Goal: Transaction & Acquisition: Purchase product/service

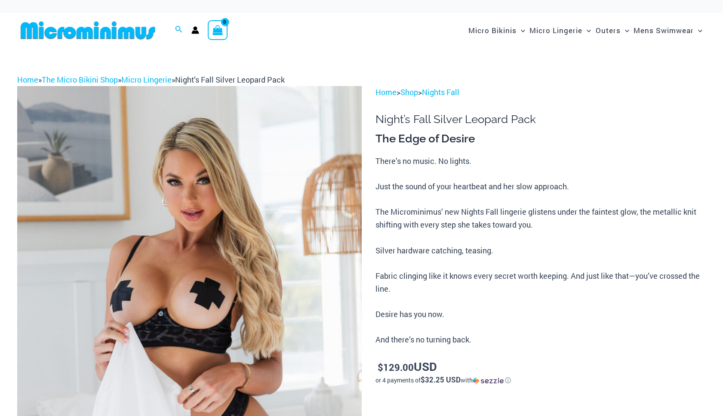
scroll to position [96, 0]
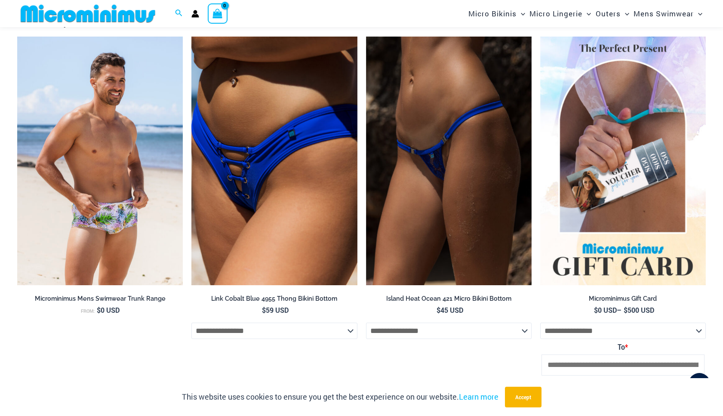
scroll to position [1455, 0]
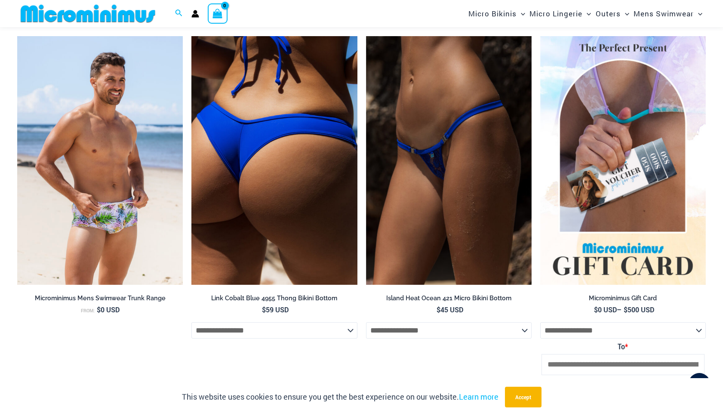
click at [321, 175] on img at bounding box center [274, 160] width 166 height 249
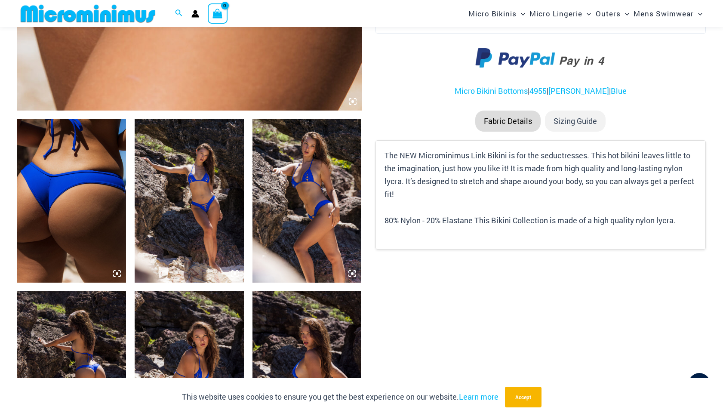
scroll to position [594, 0]
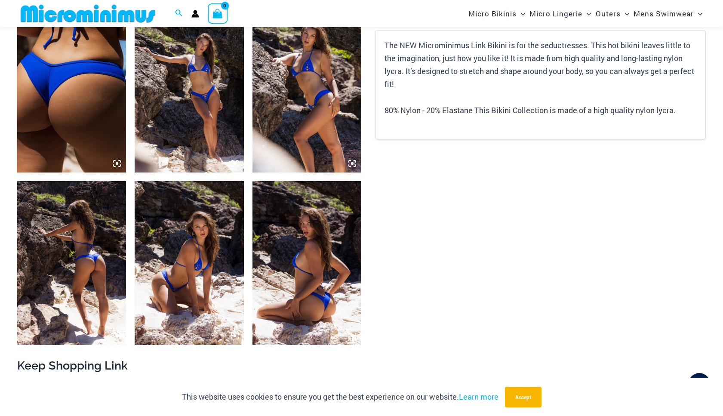
click at [209, 254] on img at bounding box center [189, 262] width 109 height 163
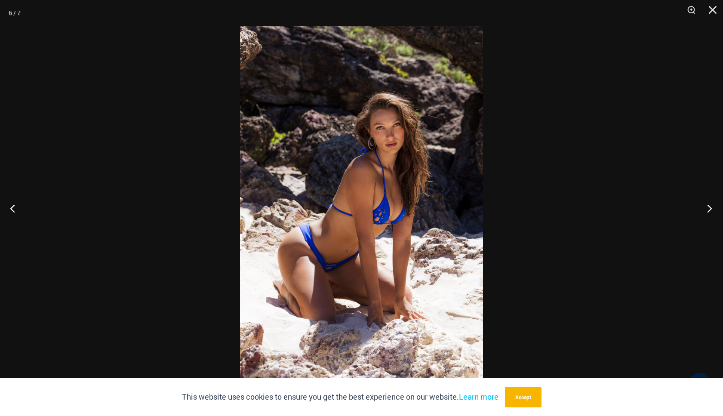
click at [692, 213] on button "Next" at bounding box center [707, 208] width 32 height 43
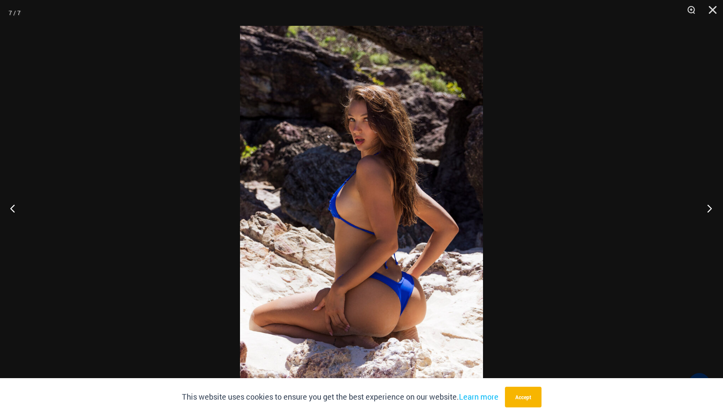
click at [692, 213] on button "Next" at bounding box center [707, 208] width 32 height 43
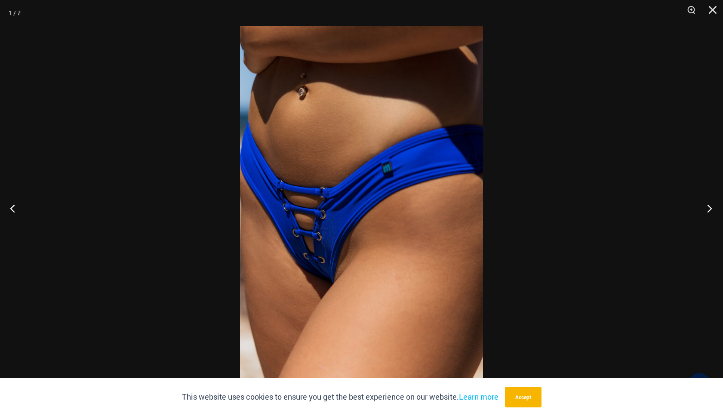
click at [692, 212] on button "Next" at bounding box center [707, 208] width 32 height 43
